Goal: Information Seeking & Learning: Learn about a topic

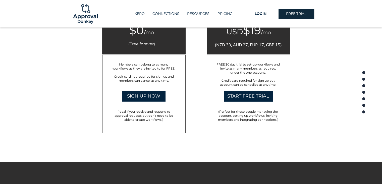
scroll to position [767, 0]
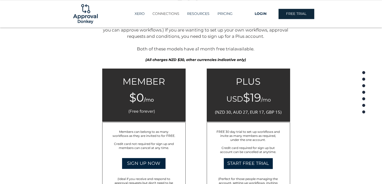
click at [166, 16] on p "CONNECTIONS" at bounding box center [166, 14] width 32 height 8
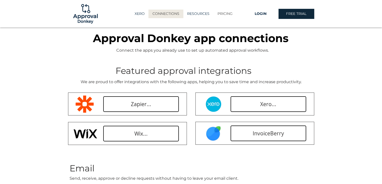
click at [220, 12] on p "PRICING" at bounding box center [225, 14] width 20 height 8
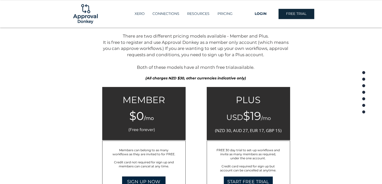
scroll to position [709, 0]
